Goal: Task Accomplishment & Management: Manage account settings

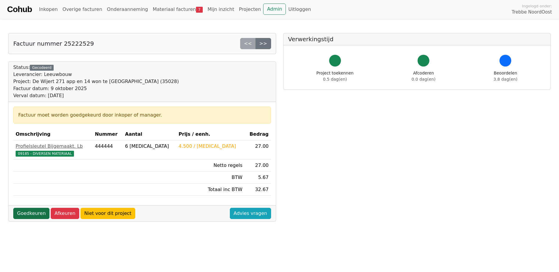
click at [34, 213] on link "Goedkeuren" at bounding box center [31, 213] width 36 height 11
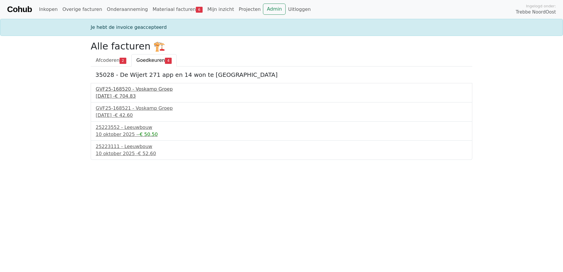
click at [115, 98] on div "30 september 2025 - € 704.83" at bounding box center [282, 96] width 372 height 7
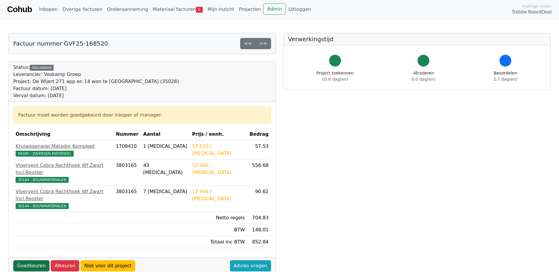
click at [28, 261] on link "Goedkeuren" at bounding box center [31, 266] width 36 height 11
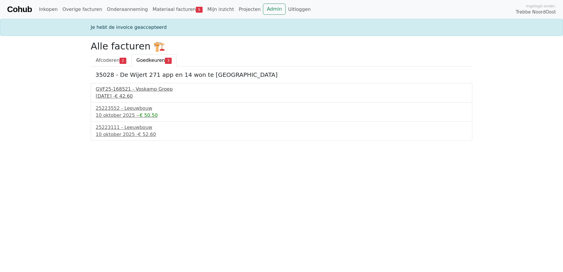
click at [124, 94] on div "30 september 2025 - € 42.60" at bounding box center [282, 96] width 372 height 7
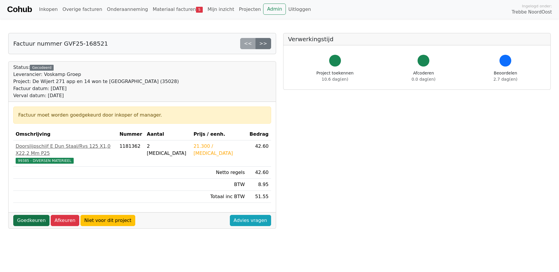
click at [31, 215] on link "Goedkeuren" at bounding box center [31, 220] width 36 height 11
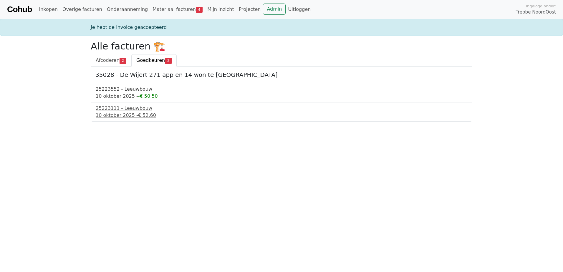
click at [112, 88] on div "25223552 - Leeuwbouw" at bounding box center [282, 89] width 372 height 7
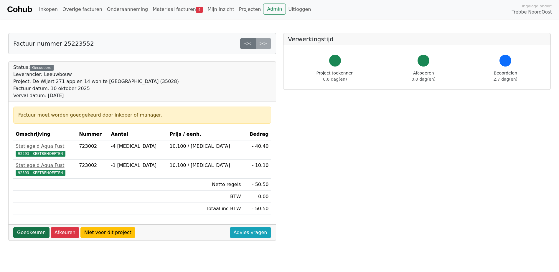
click at [26, 235] on link "Goedkeuren" at bounding box center [31, 232] width 36 height 11
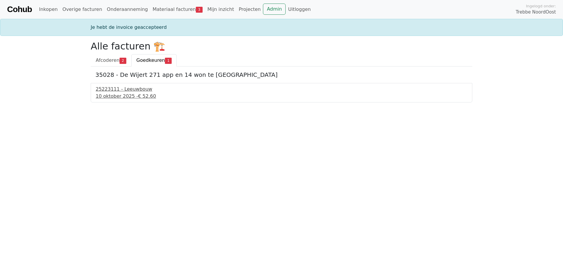
click at [115, 91] on div "25223111 - Leeuwbouw" at bounding box center [282, 89] width 372 height 7
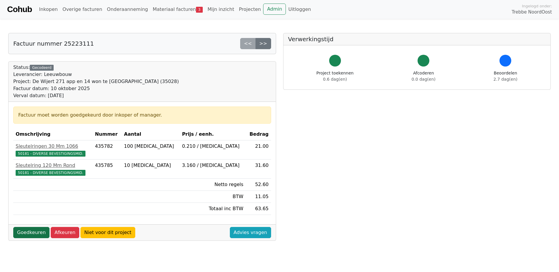
click at [33, 235] on link "Goedkeuren" at bounding box center [31, 232] width 36 height 11
